Goal: Information Seeking & Learning: Learn about a topic

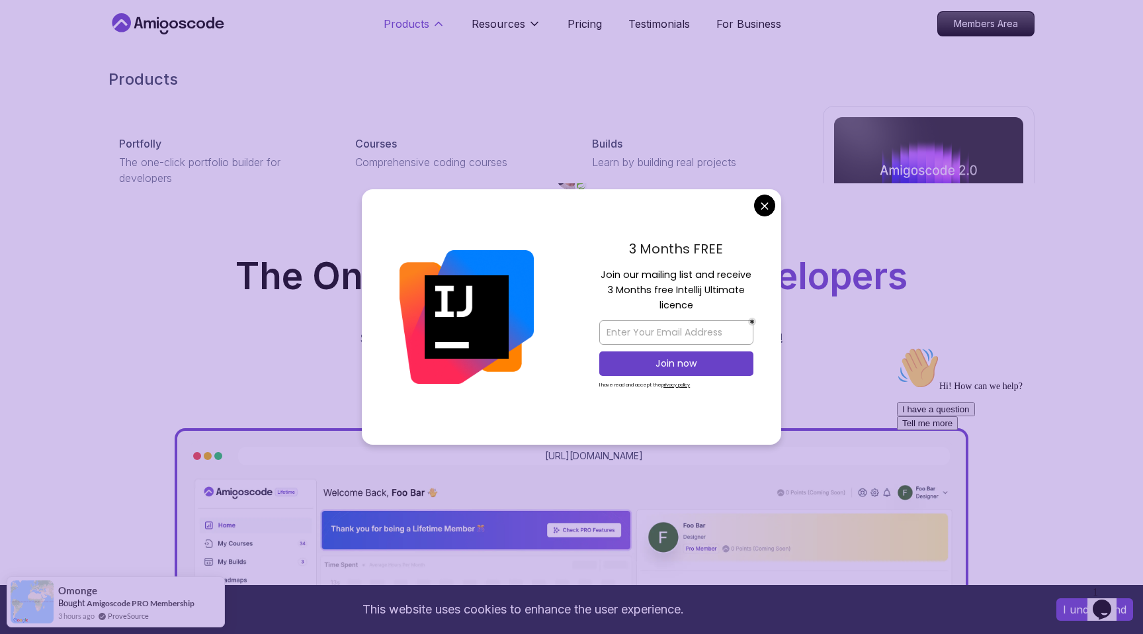
click at [433, 26] on icon at bounding box center [438, 23] width 13 height 13
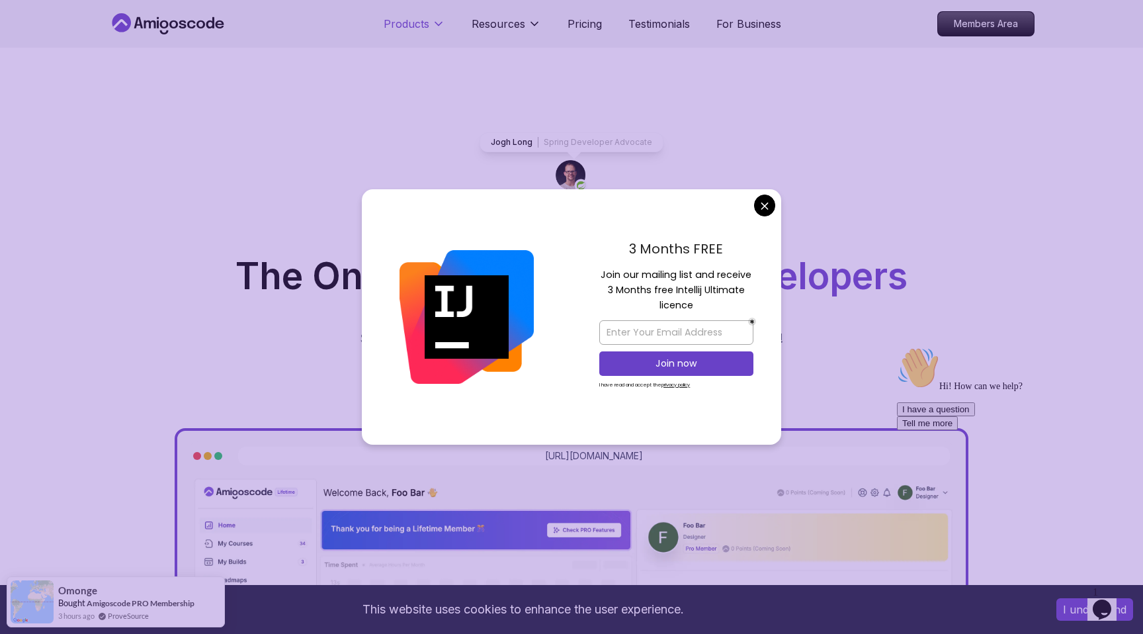
click at [433, 26] on icon at bounding box center [438, 23] width 13 height 13
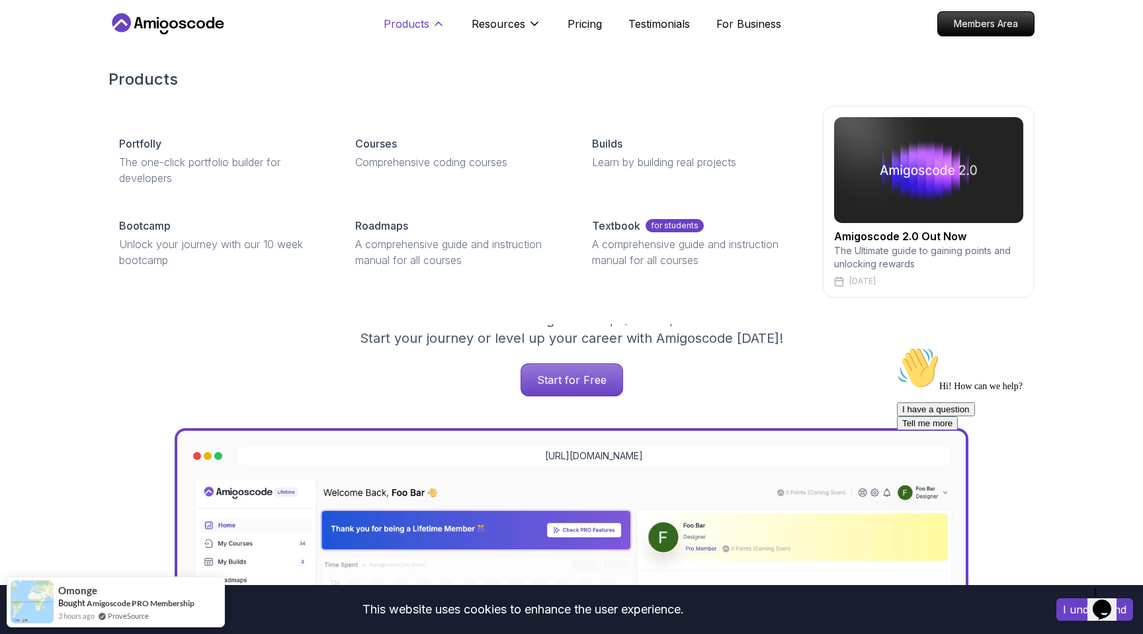
click at [434, 22] on icon at bounding box center [438, 23] width 13 height 13
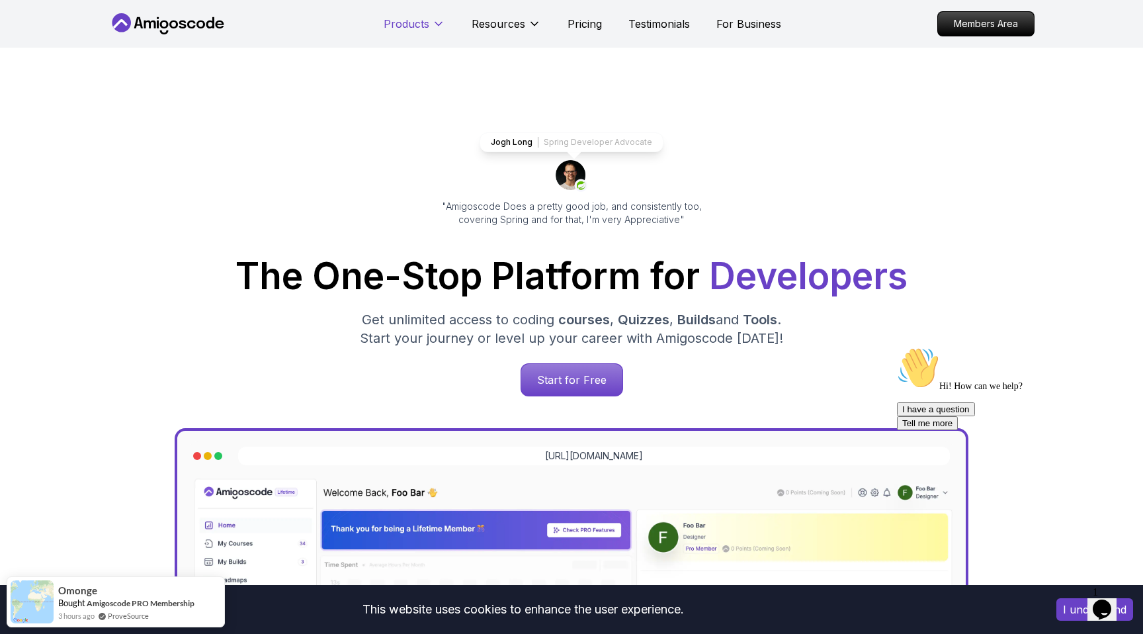
click at [434, 22] on icon at bounding box center [438, 23] width 13 height 13
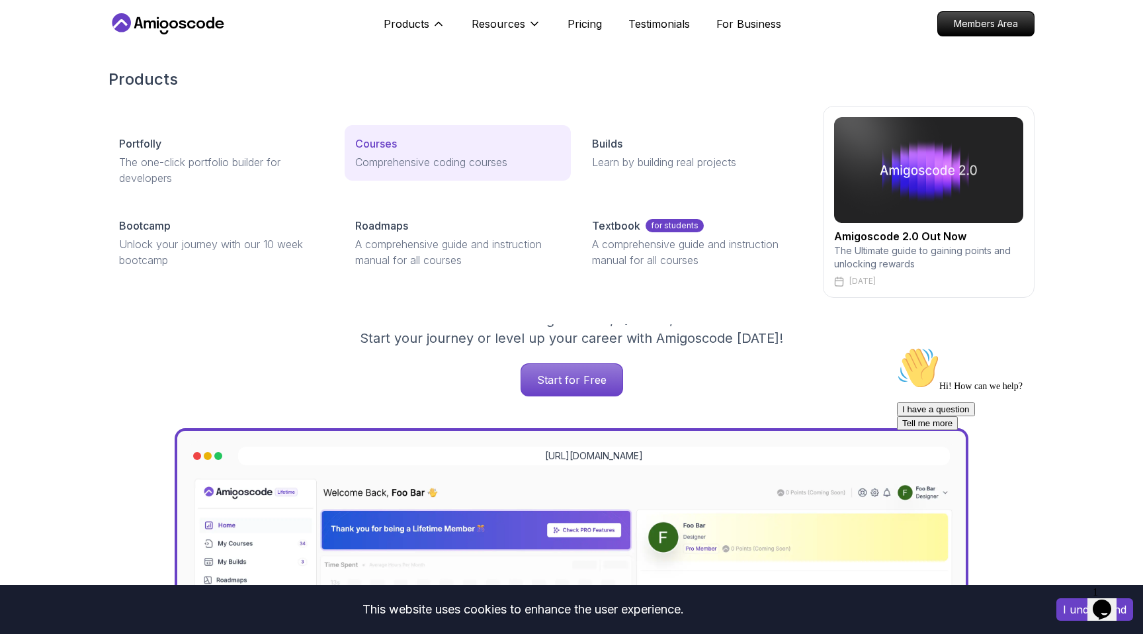
click at [398, 141] on div "Courses" at bounding box center [457, 144] width 204 height 16
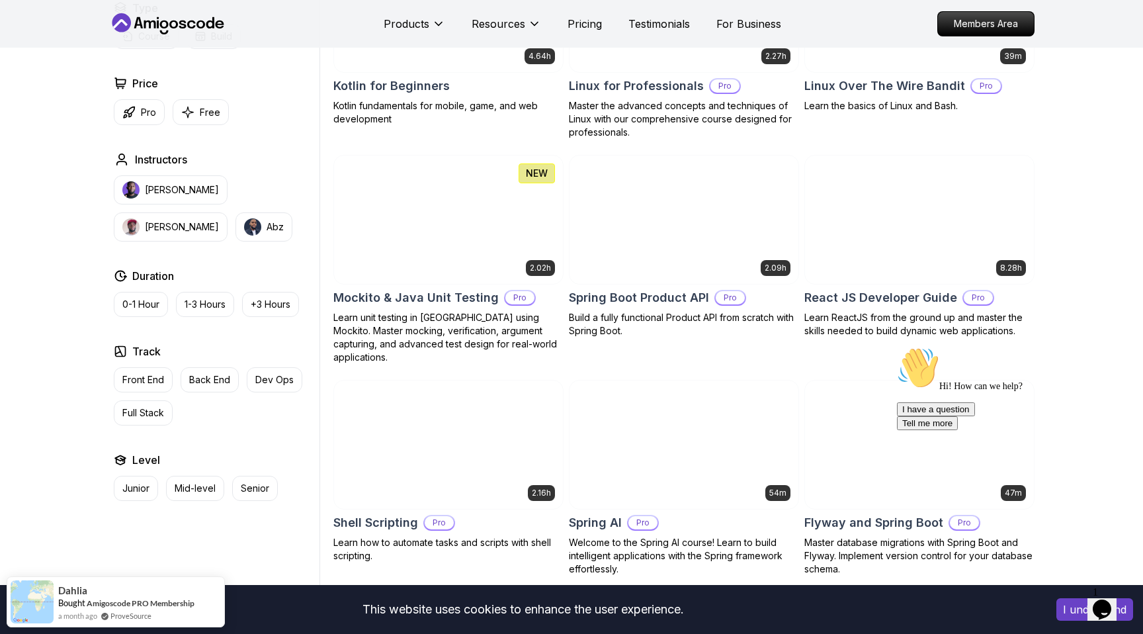
scroll to position [1652, 0]
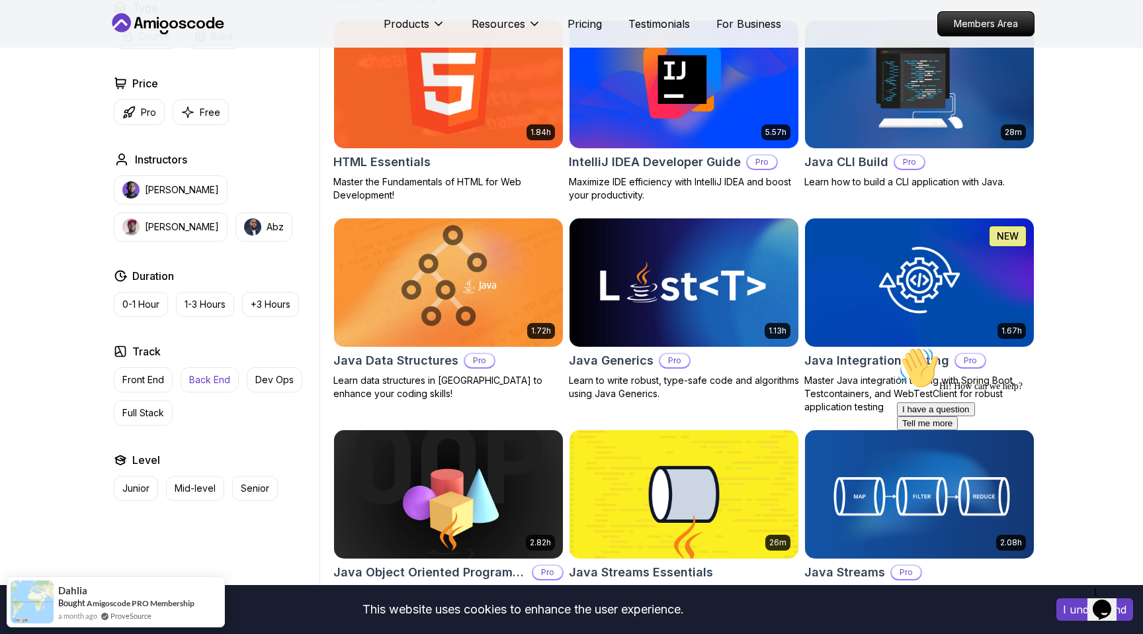
click at [208, 378] on p "Back End" at bounding box center [209, 379] width 41 height 13
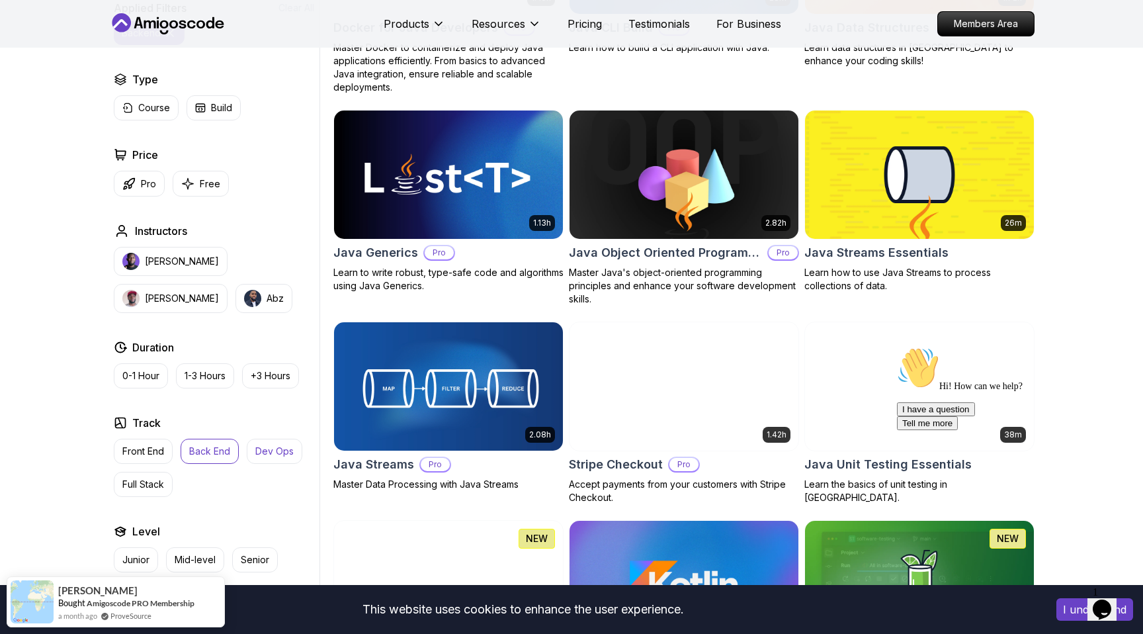
scroll to position [970, 0]
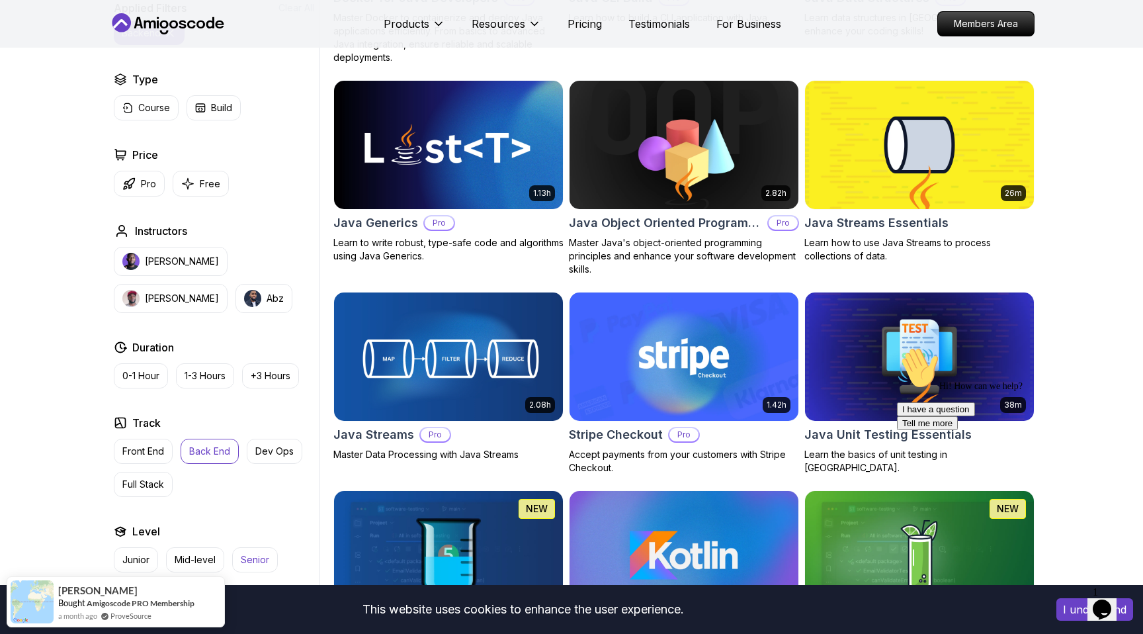
click at [261, 559] on p "Senior" at bounding box center [255, 559] width 28 height 13
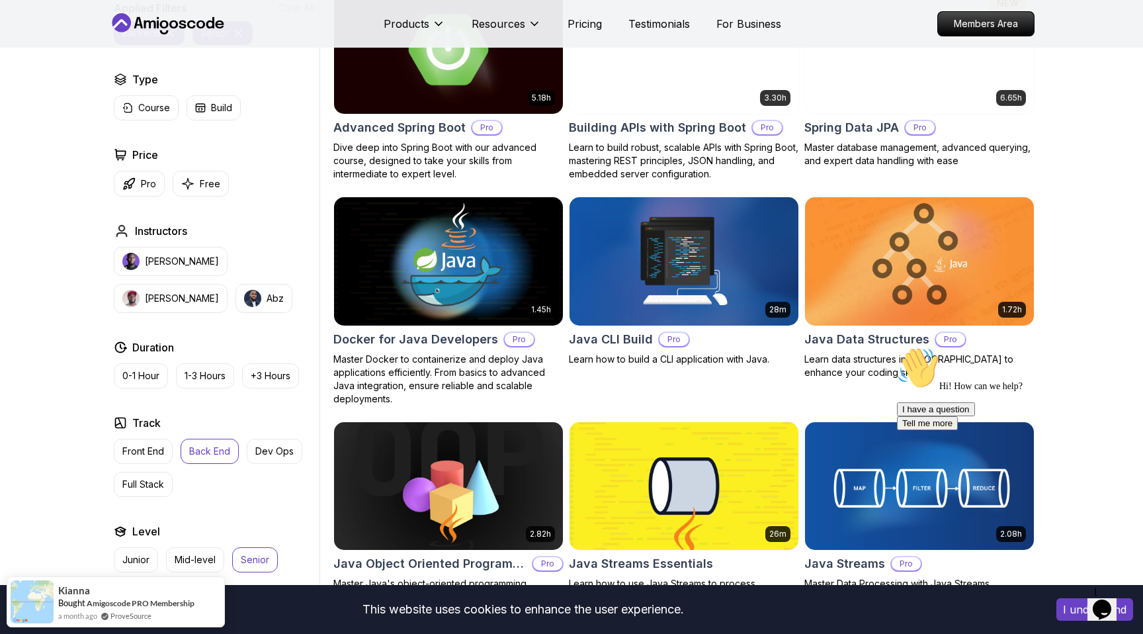
scroll to position [122, 0]
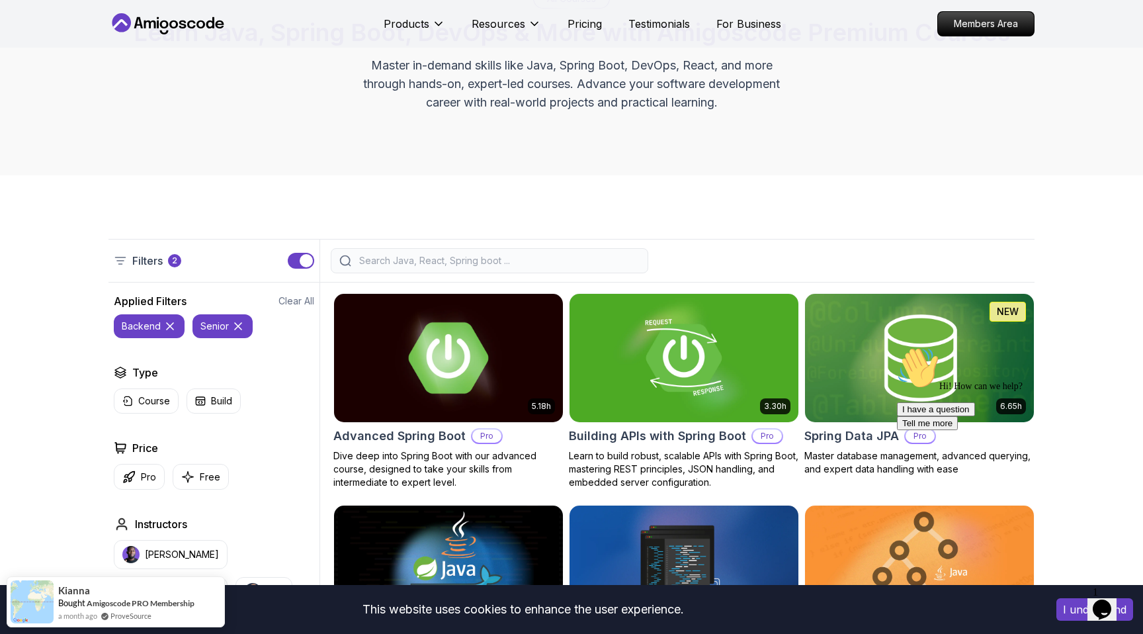
click at [454, 331] on img at bounding box center [448, 357] width 240 height 134
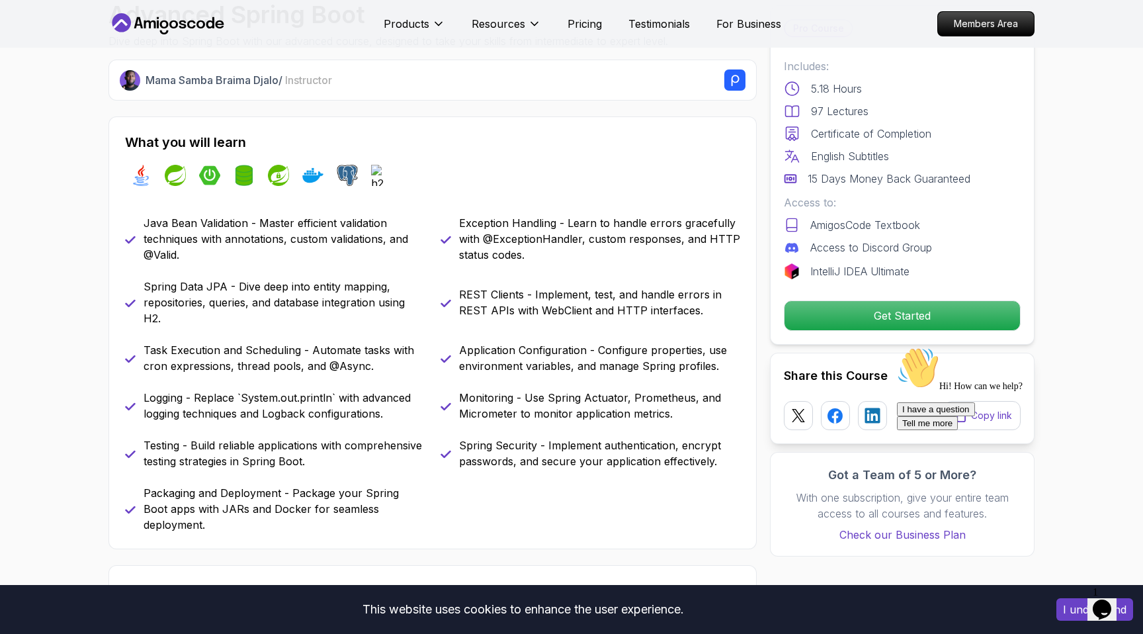
scroll to position [616, 0]
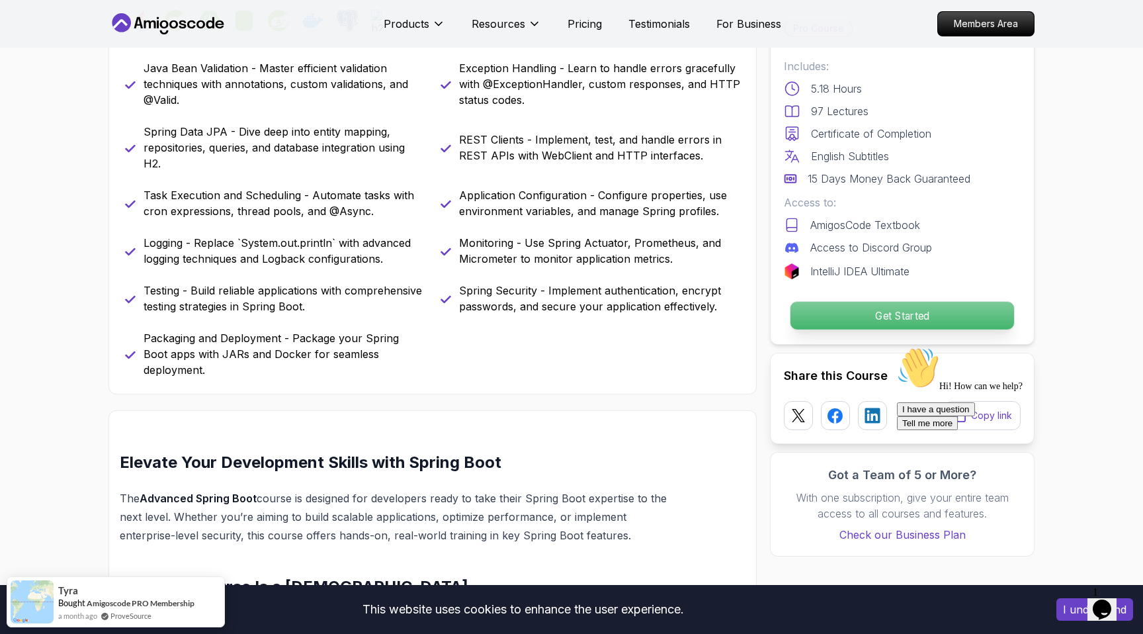
click at [845, 314] on p "Get Started" at bounding box center [902, 316] width 224 height 28
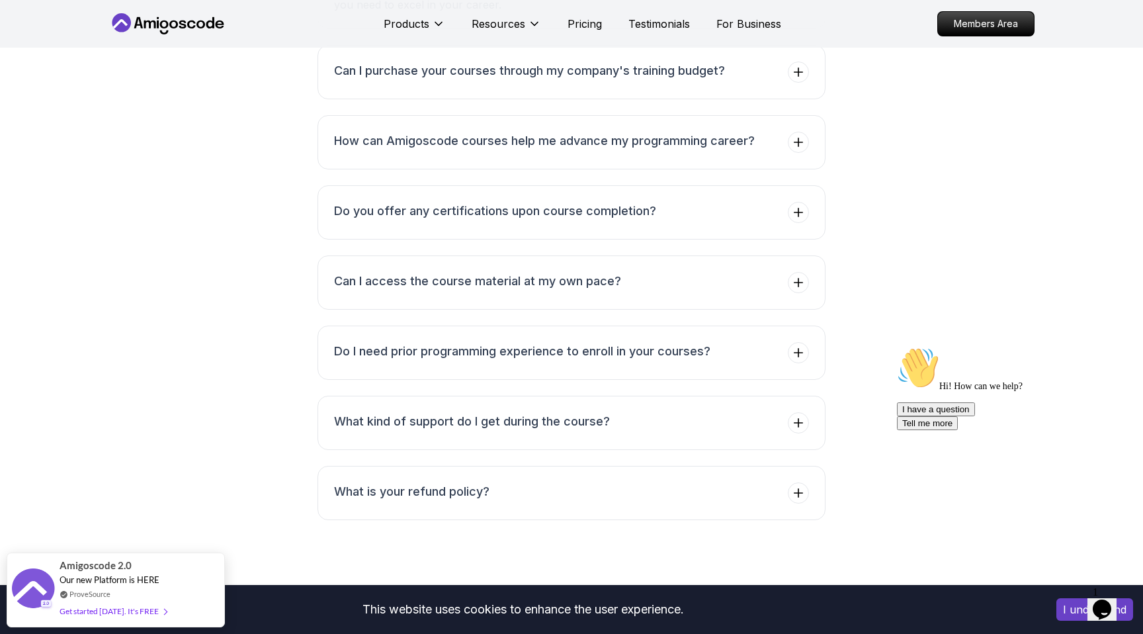
scroll to position [4318, 0]
